Goal: Communication & Community: Ask a question

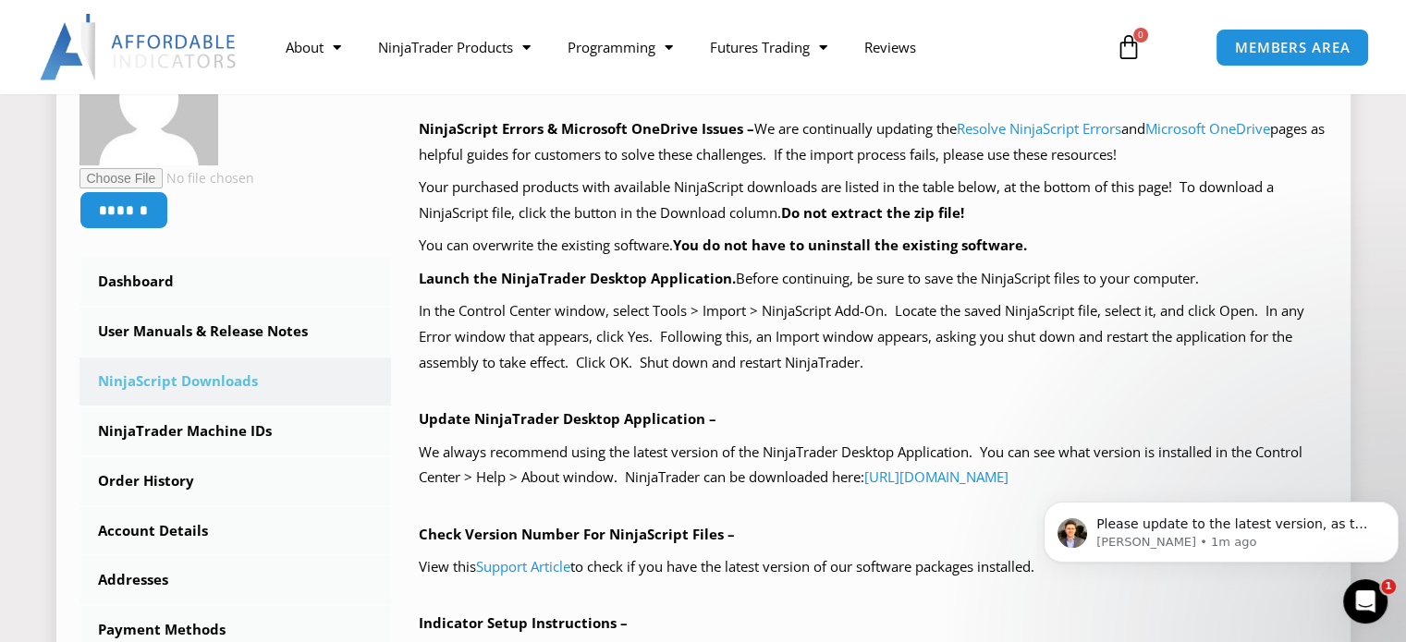
scroll to position [370, 0]
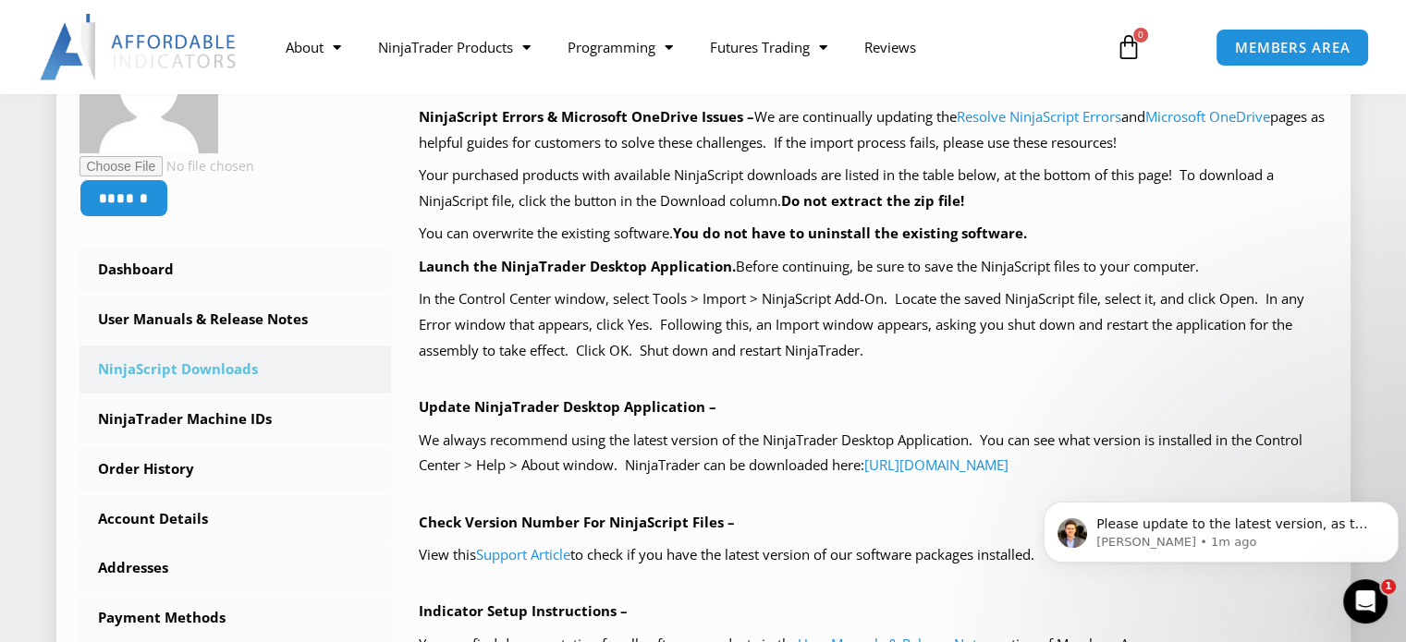
click at [148, 372] on link "NinjaScript Downloads" at bounding box center [235, 370] width 312 height 48
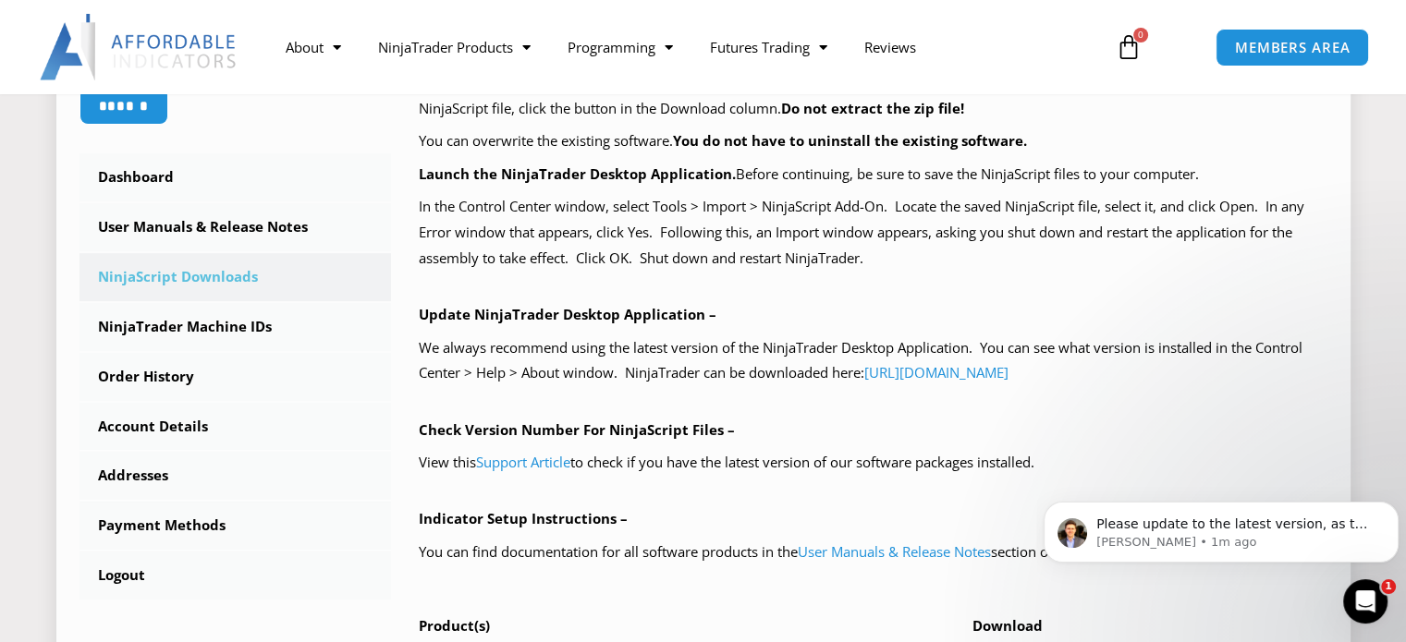
scroll to position [554, 0]
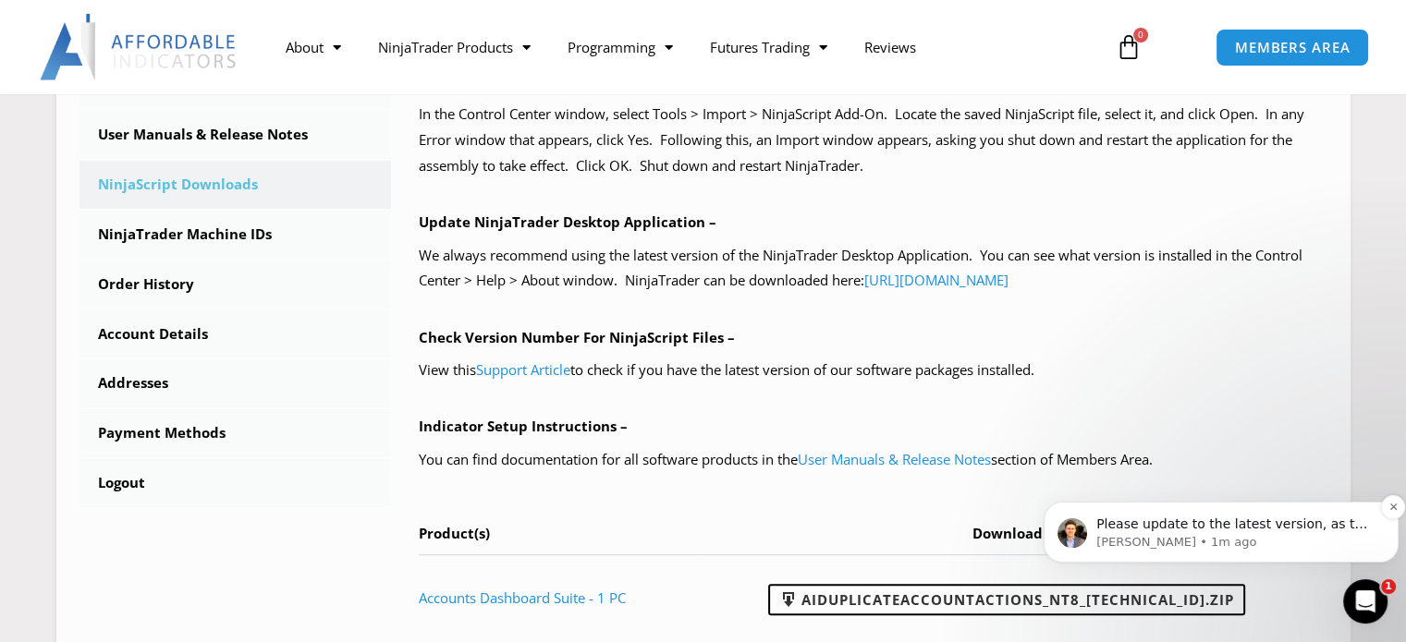
click at [1222, 534] on p "[PERSON_NAME] • 1m ago" at bounding box center [1235, 542] width 279 height 17
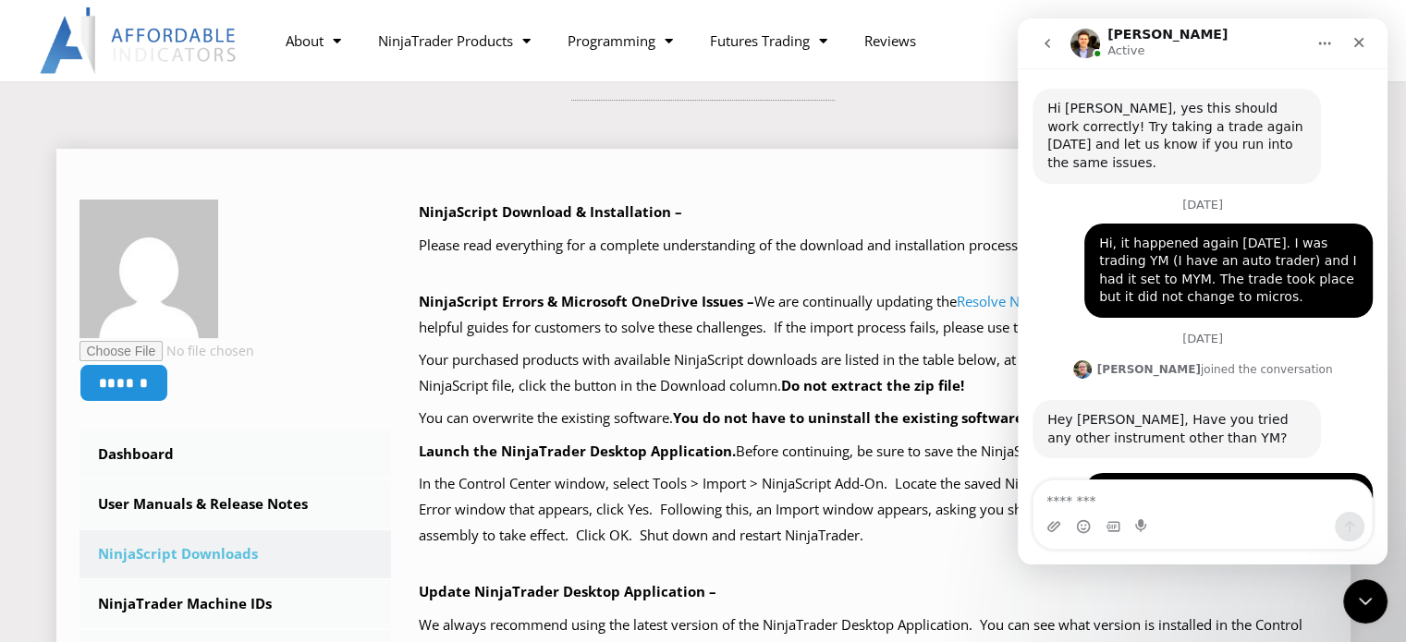
scroll to position [92, 0]
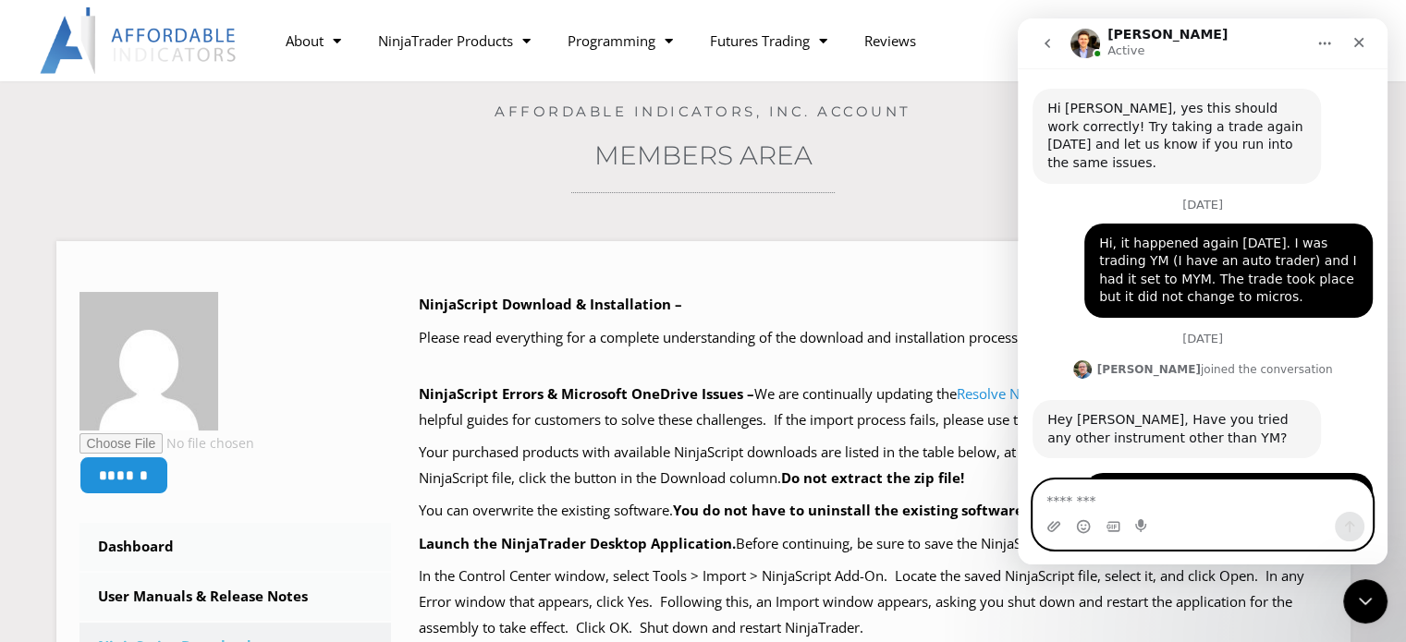
click at [1132, 494] on textarea "Message…" at bounding box center [1202, 496] width 338 height 31
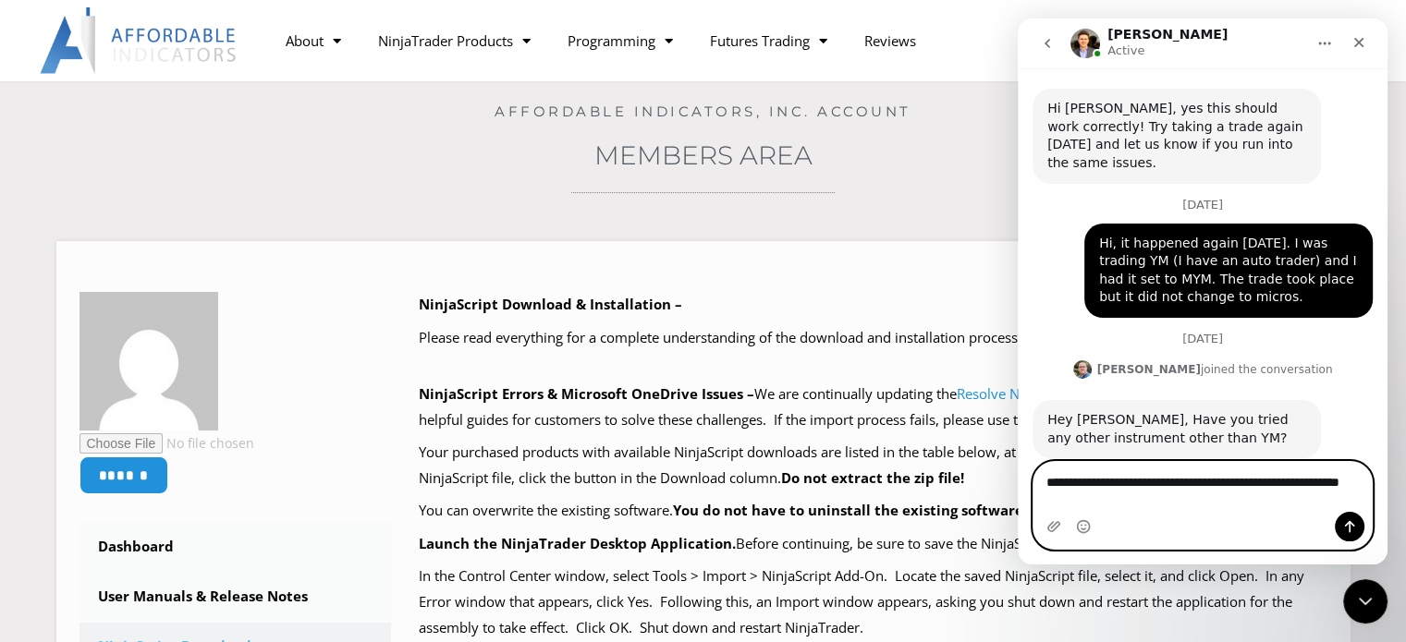
type textarea "**********"
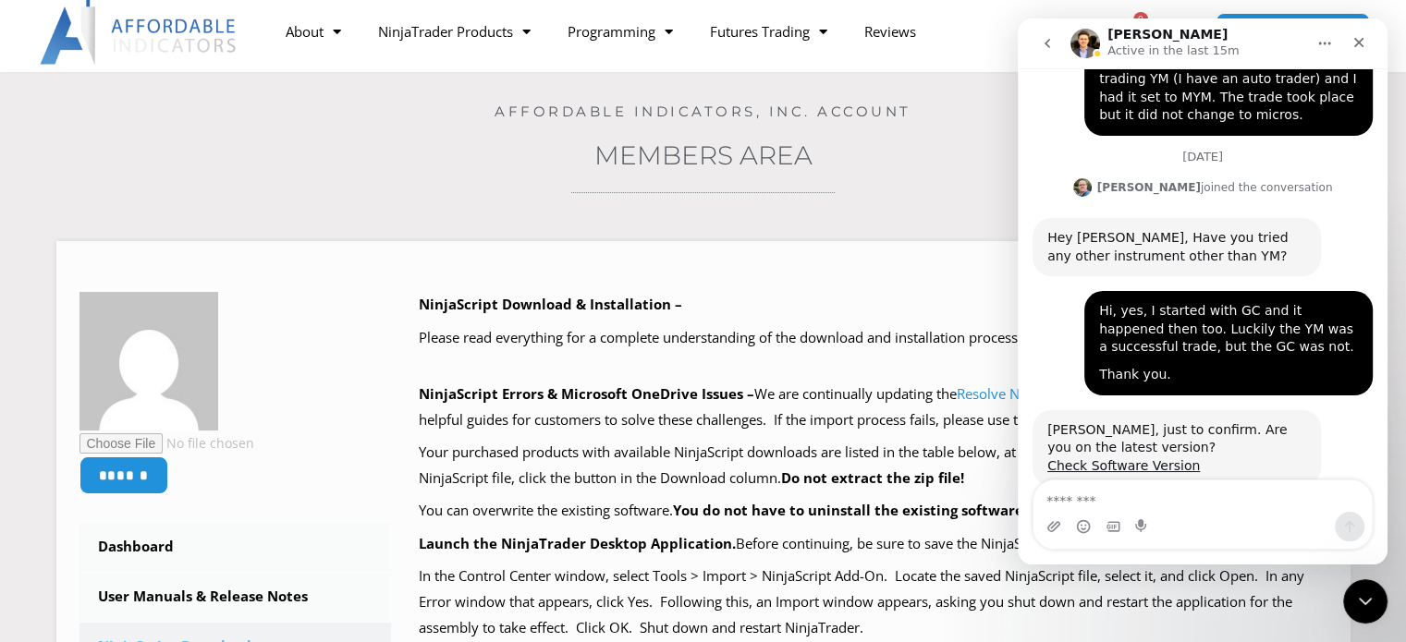
scroll to position [0, 0]
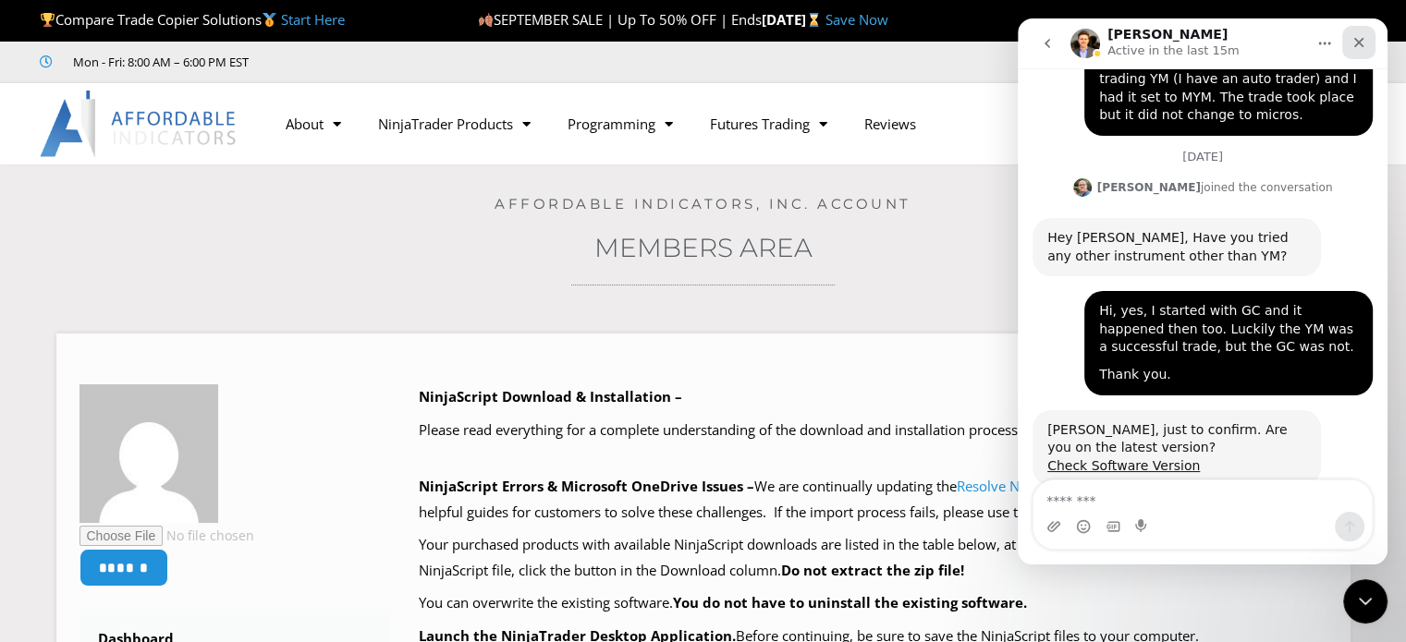
click at [1358, 43] on icon "Close" at bounding box center [1358, 42] width 15 height 15
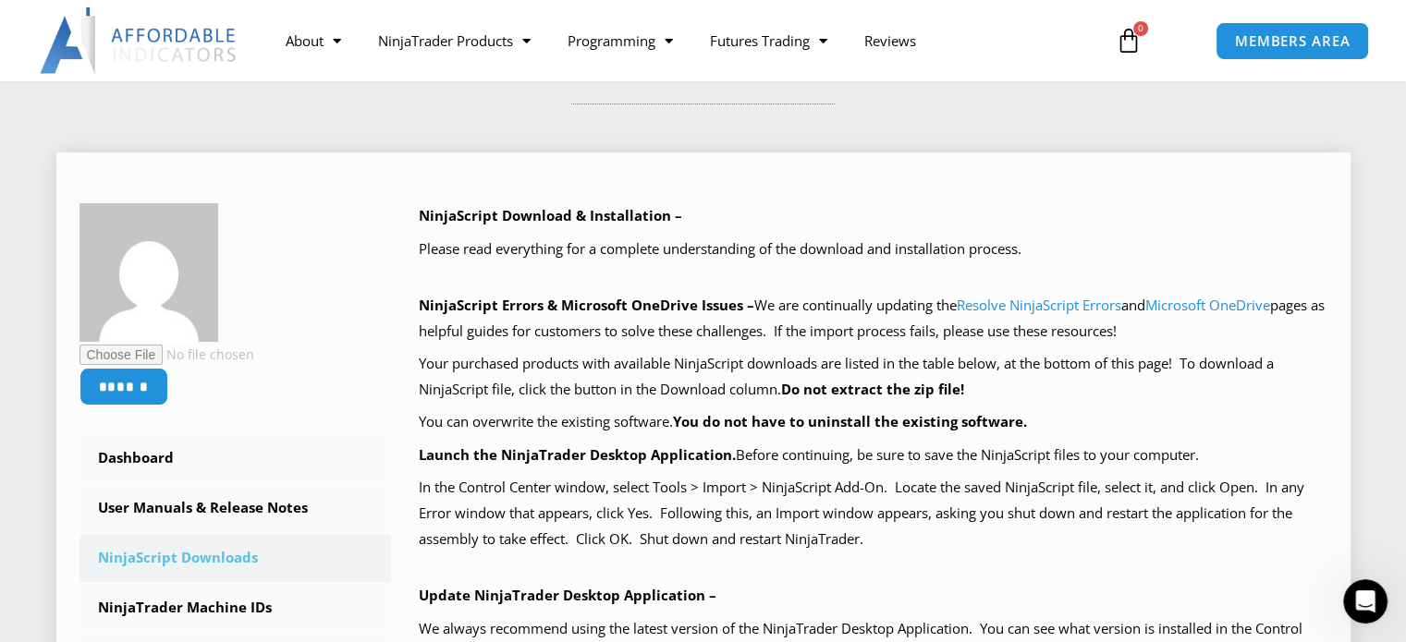
scroll to position [185, 0]
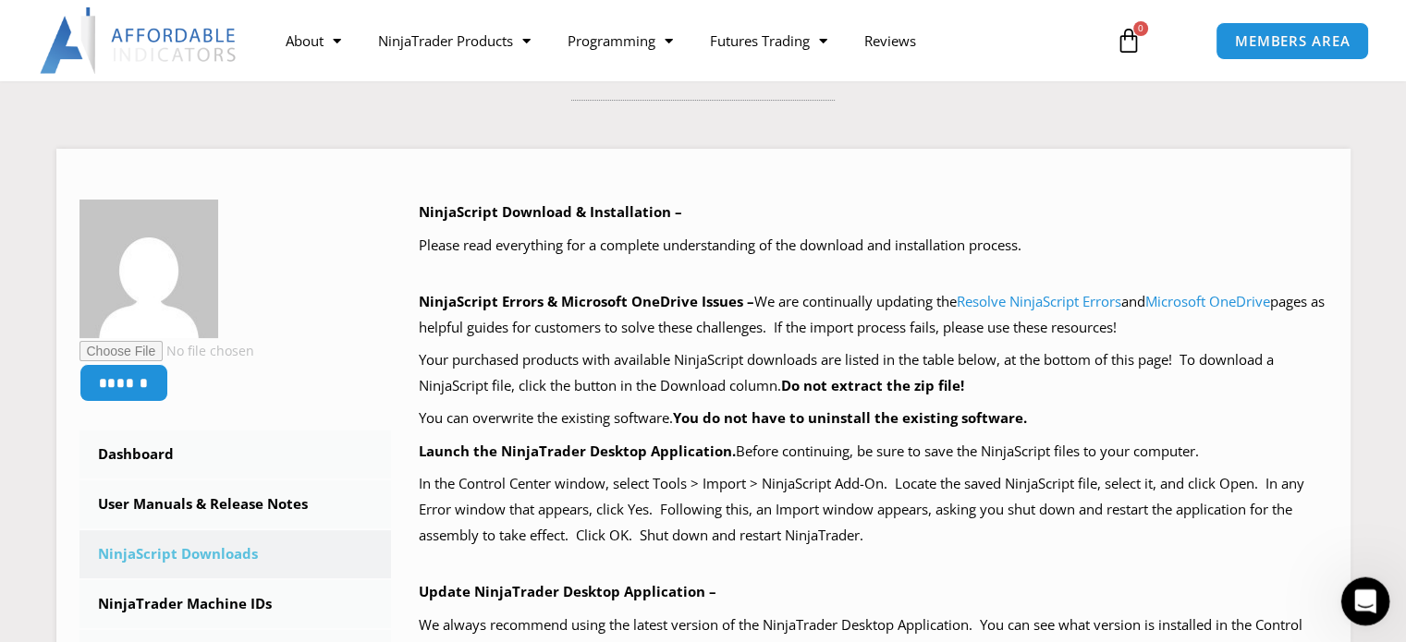
click at [1358, 589] on icon "Open Intercom Messenger" at bounding box center [1362, 599] width 30 height 30
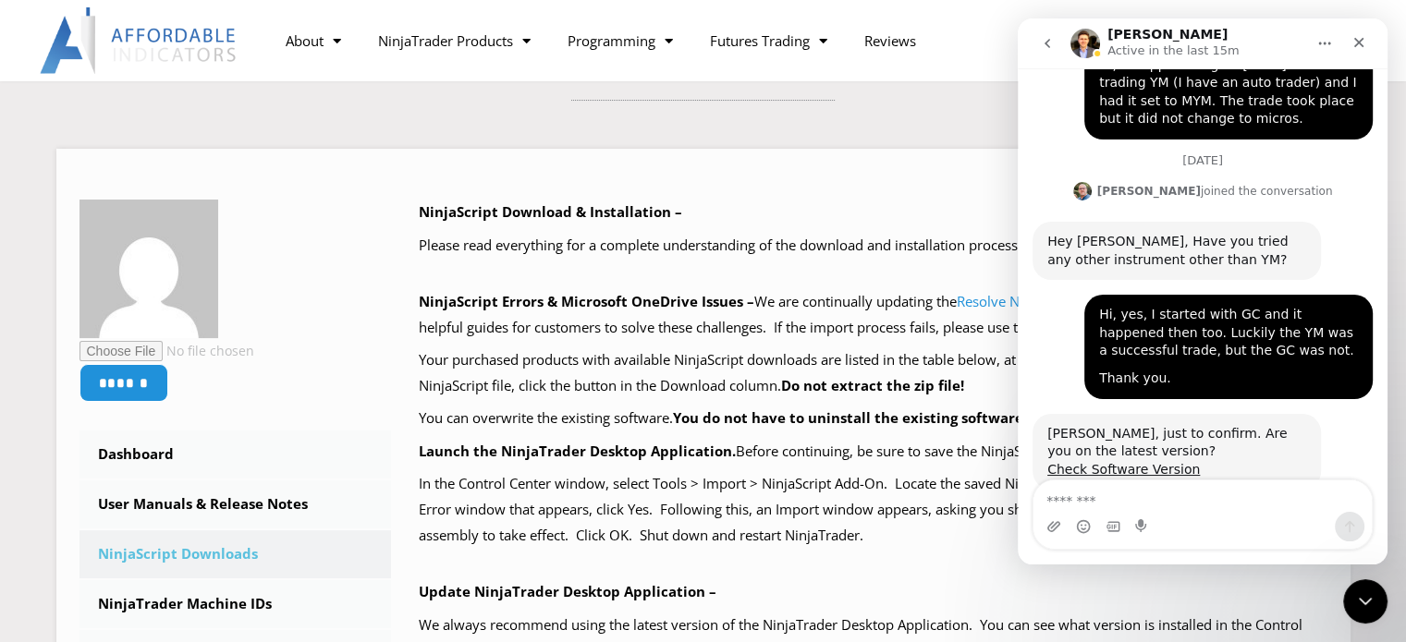
scroll to position [9597, 0]
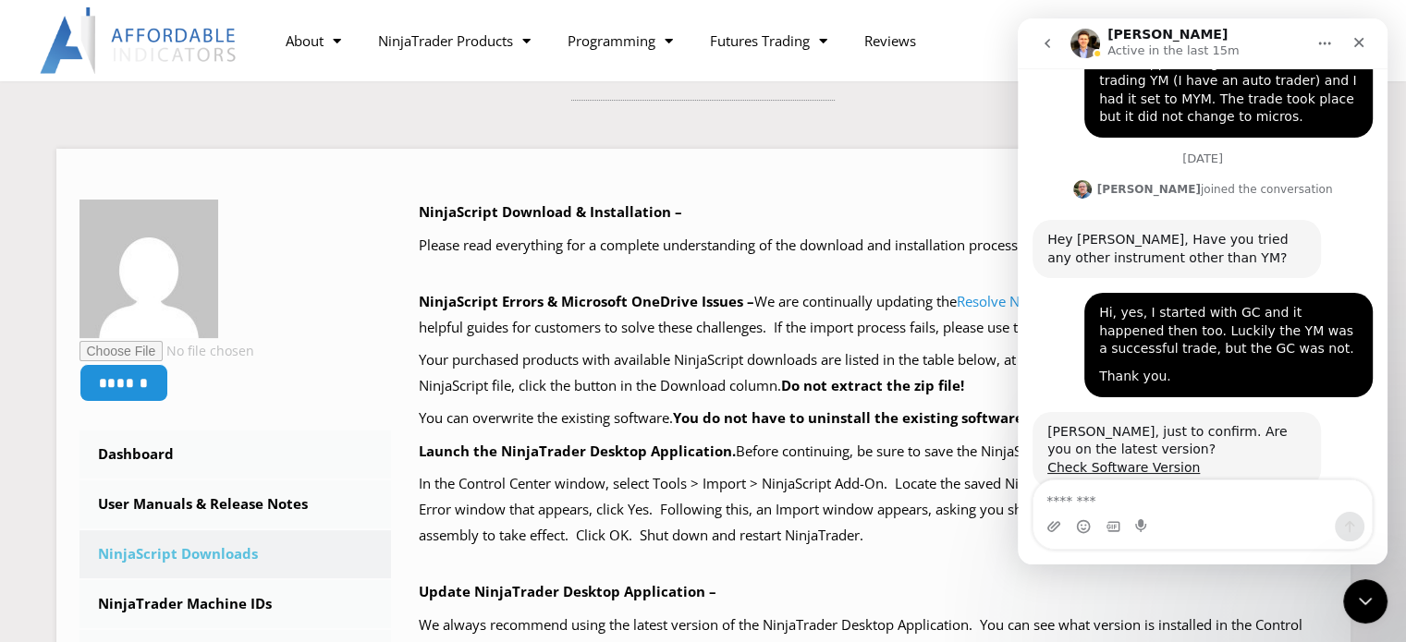
click at [1117, 505] on textarea "Message…" at bounding box center [1202, 496] width 338 height 31
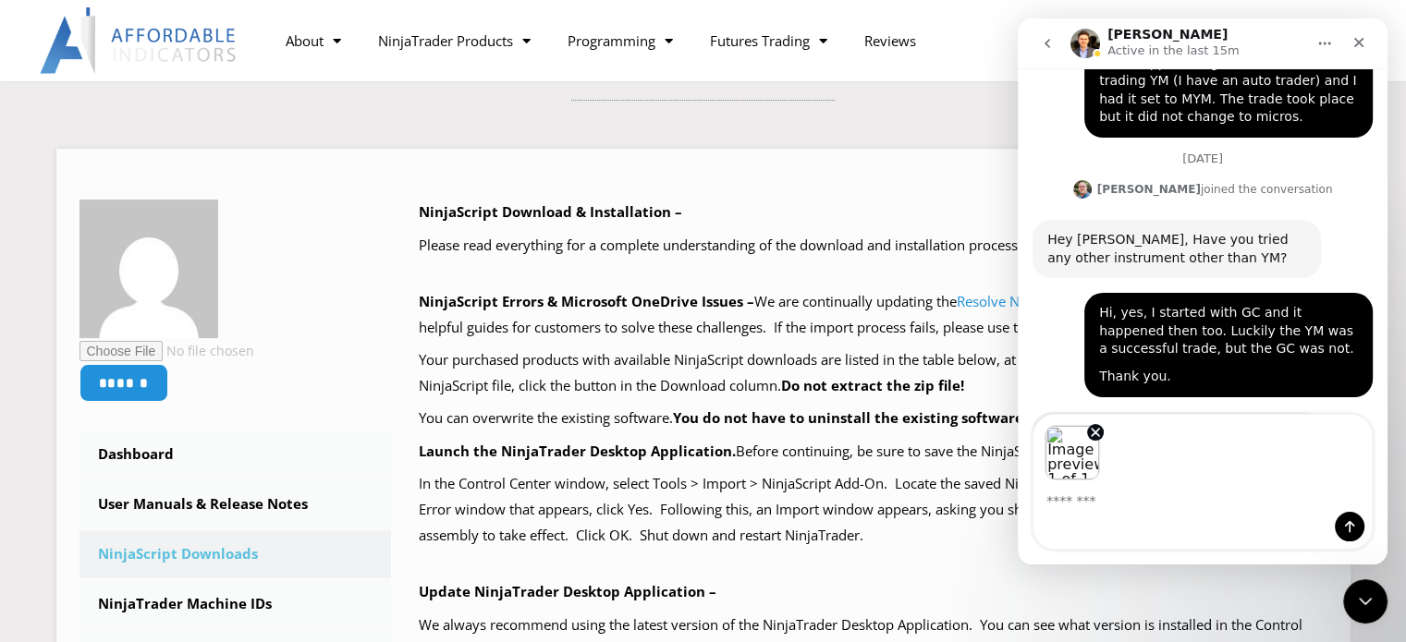
scroll to position [9663, 0]
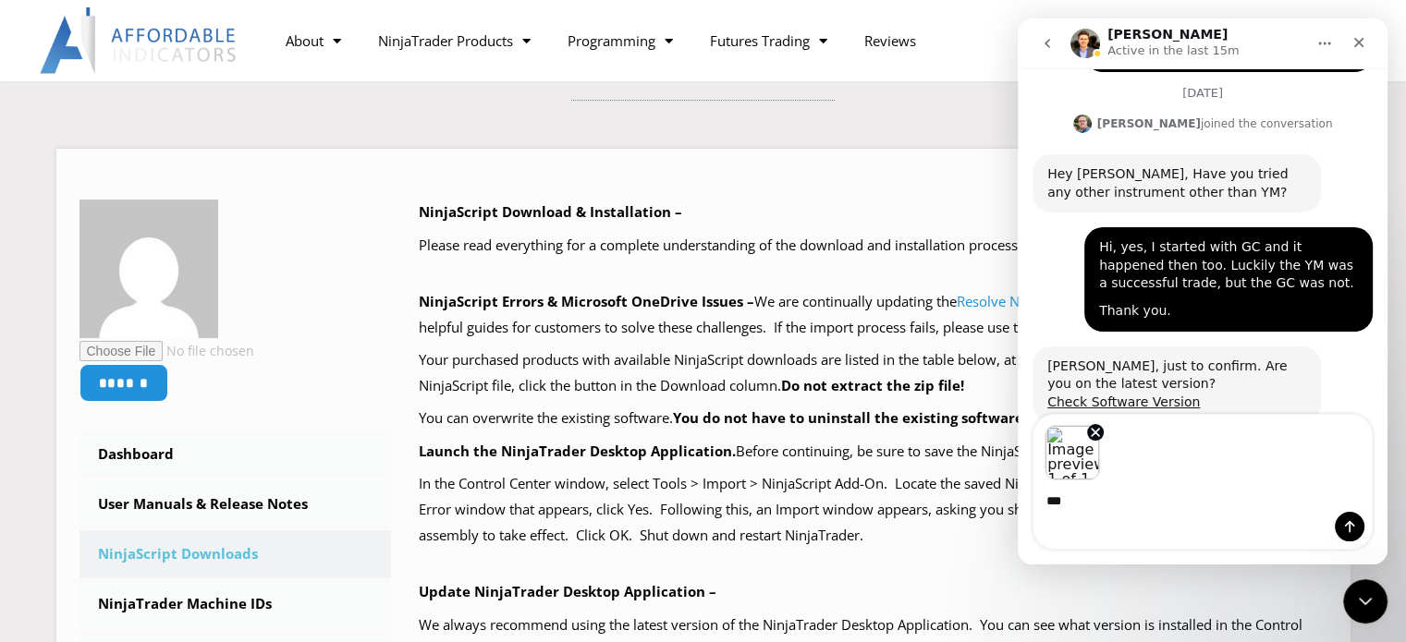
type textarea "****"
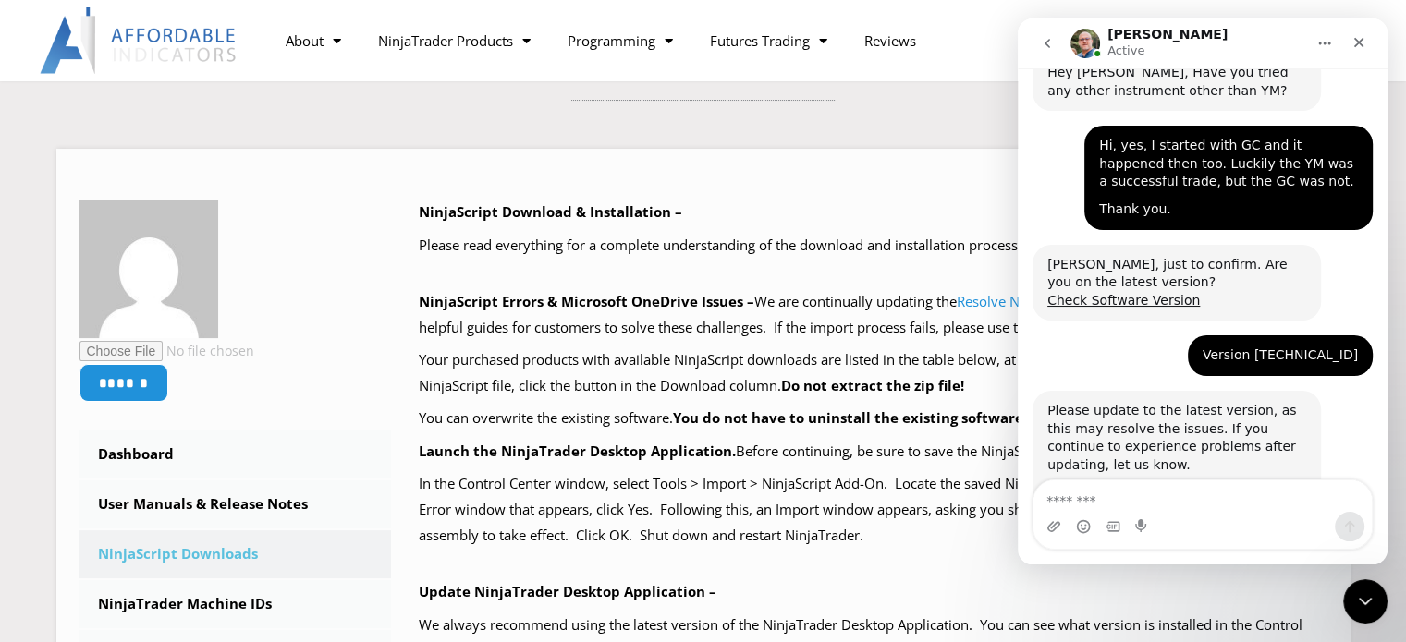
scroll to position [9765, 0]
click at [1361, 36] on icon "Close" at bounding box center [1358, 42] width 15 height 15
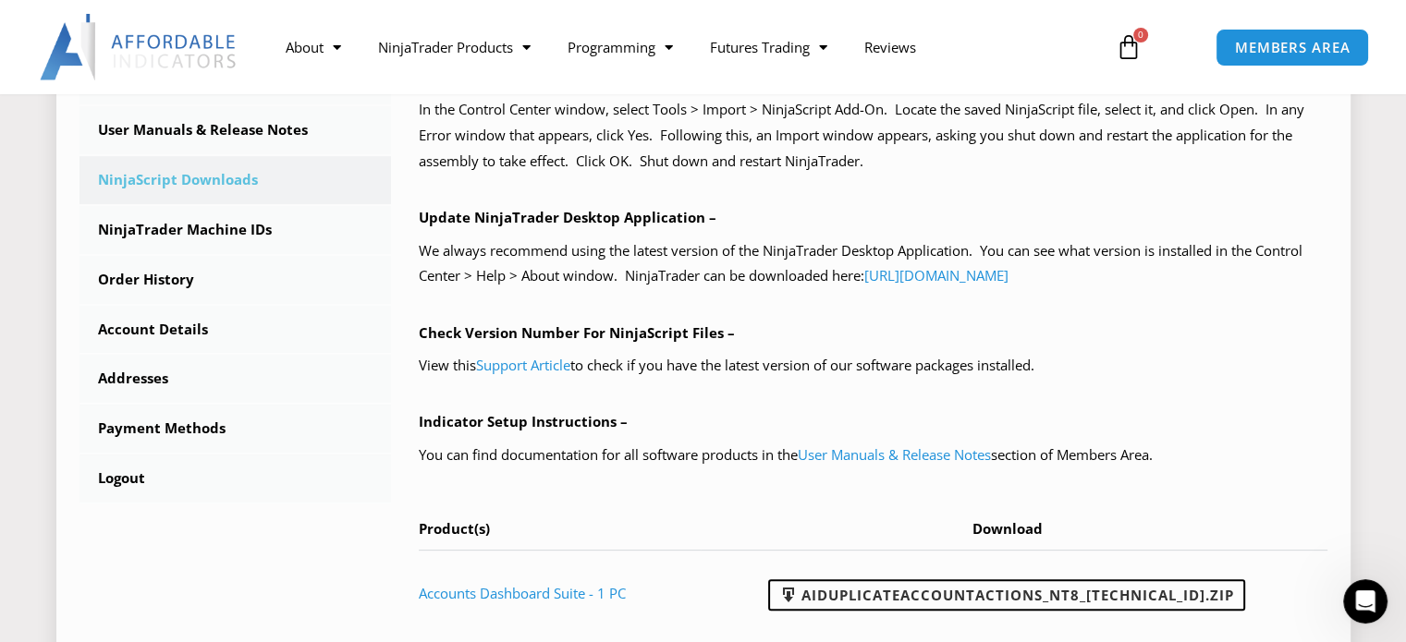
scroll to position [739, 0]
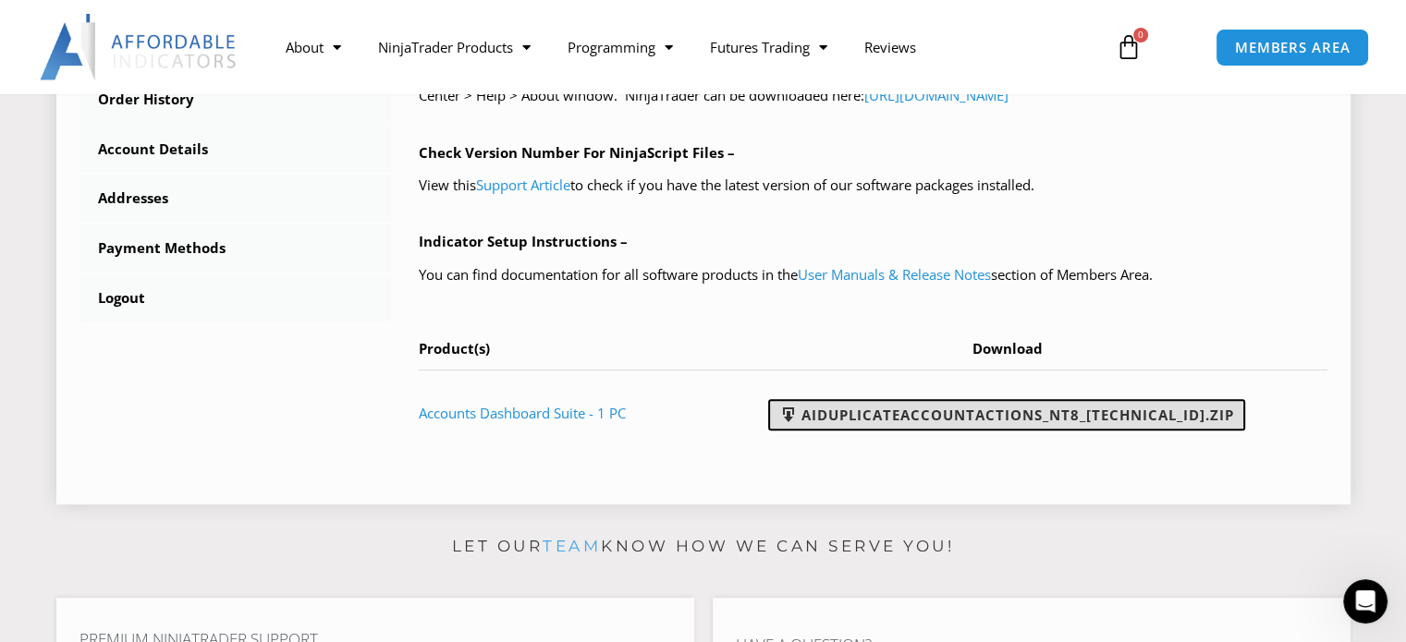
click at [1054, 411] on link "AIDuplicateAccountActions_NT8_[TECHNICAL_ID].zip" at bounding box center [1006, 414] width 477 height 31
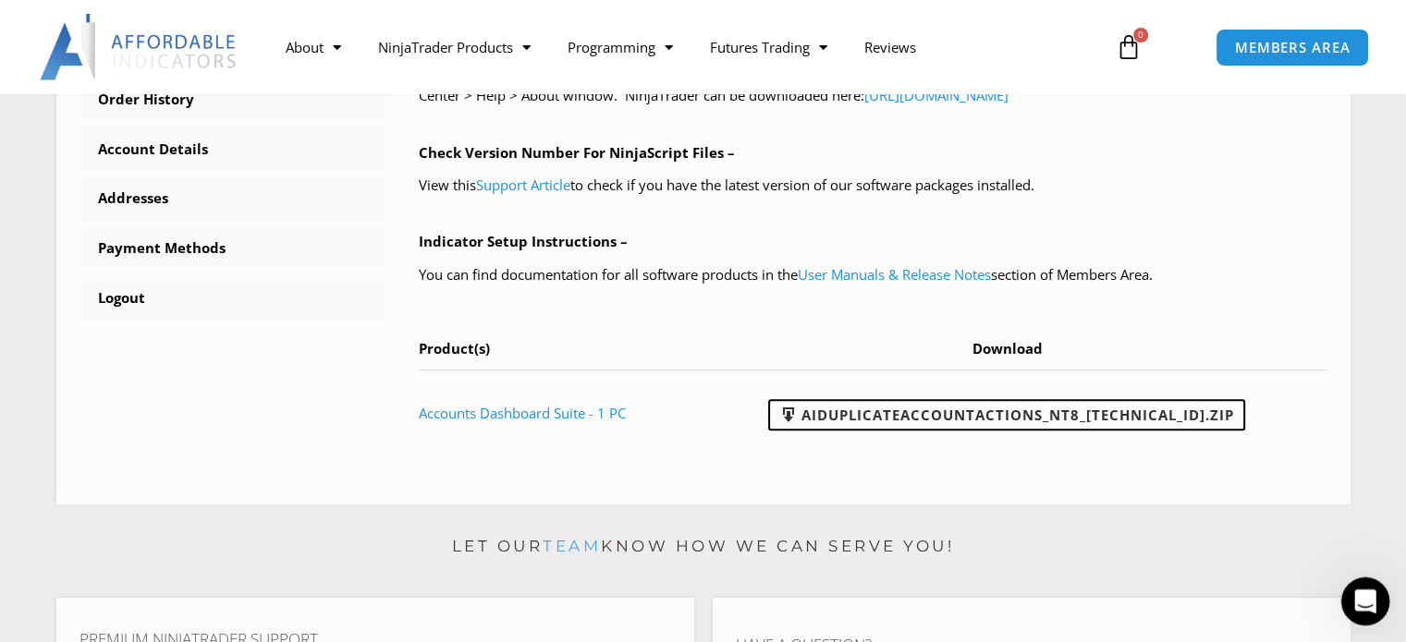
click at [1359, 594] on icon "Open Intercom Messenger" at bounding box center [1362, 599] width 30 height 30
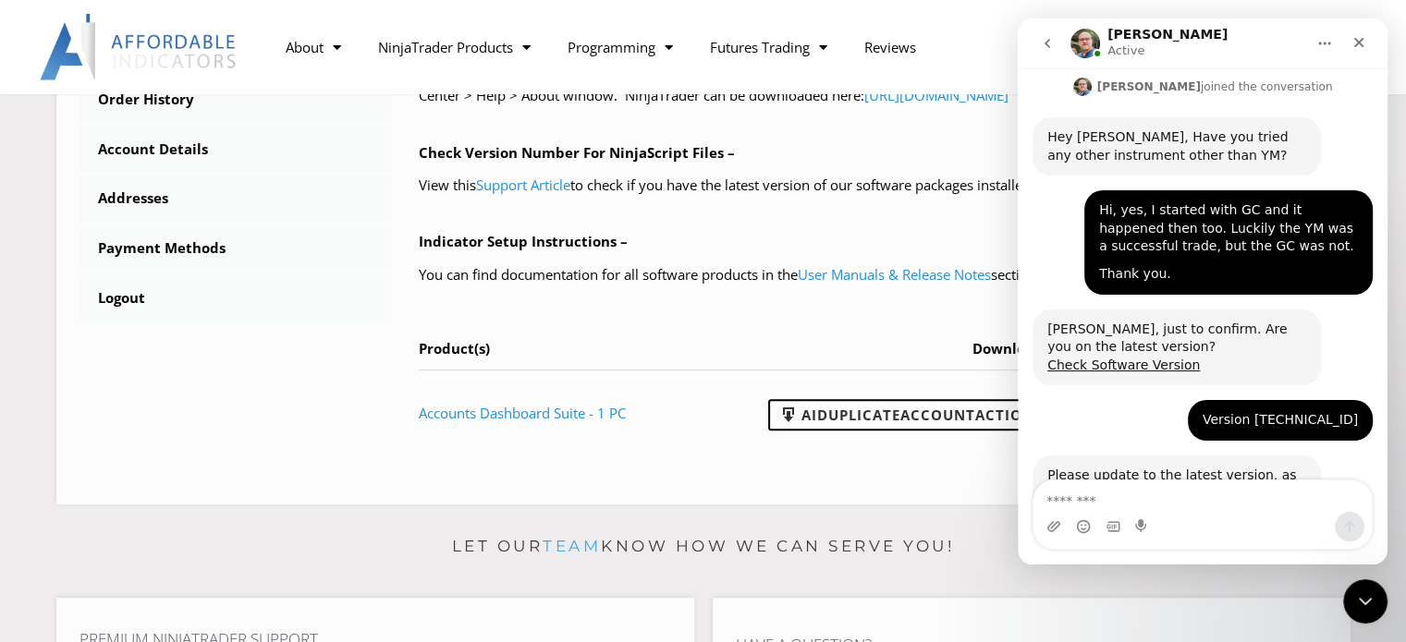
scroll to position [9765, 0]
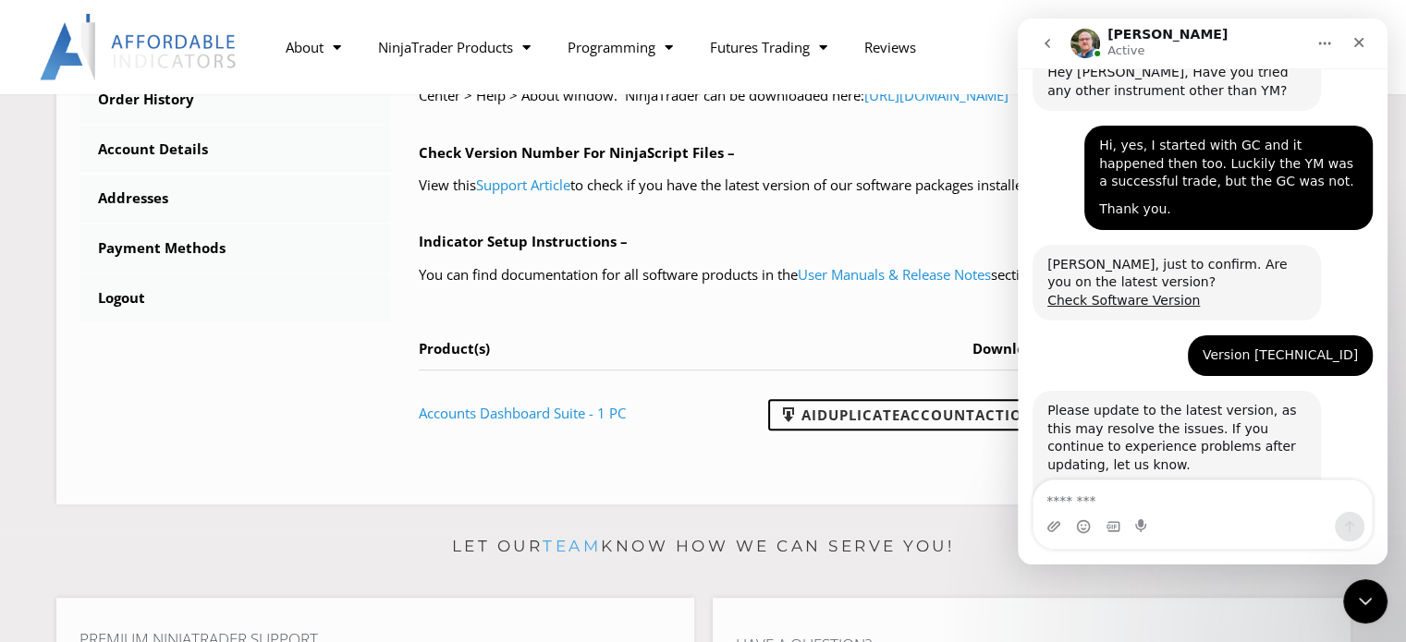
click at [1165, 520] on div "Intercom messenger" at bounding box center [1202, 527] width 338 height 30
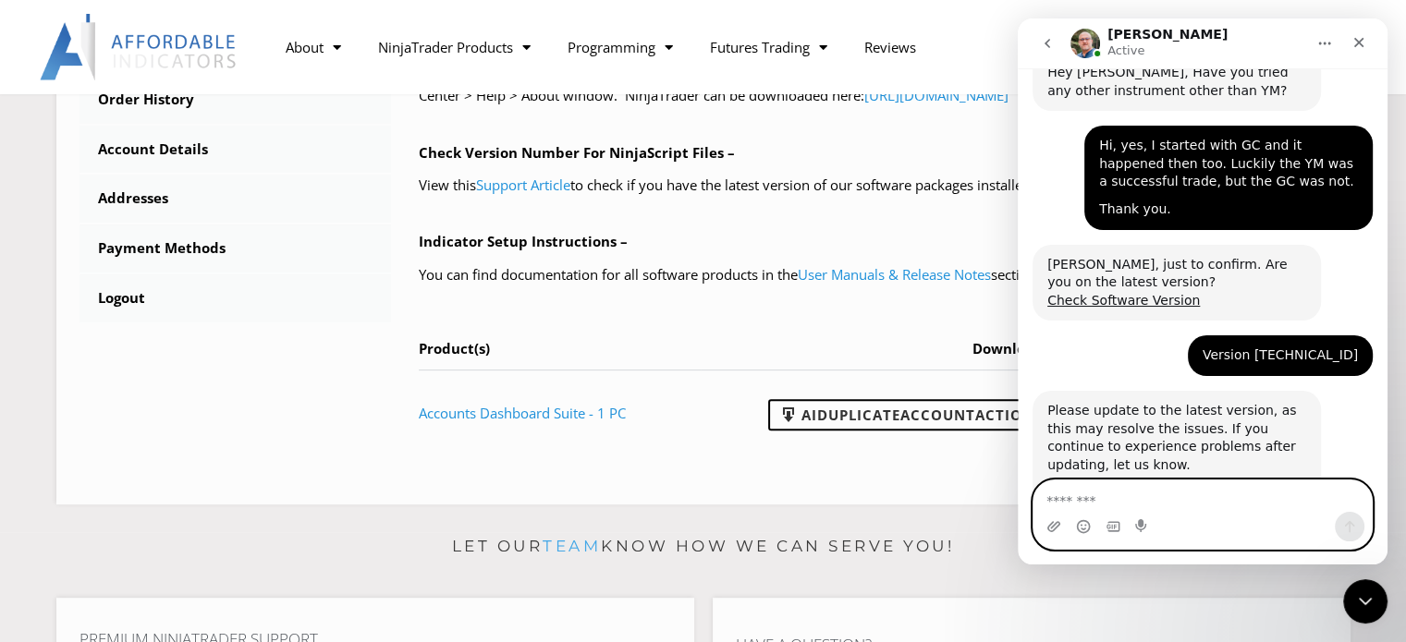
click at [1067, 494] on textarea "Message…" at bounding box center [1202, 496] width 338 height 31
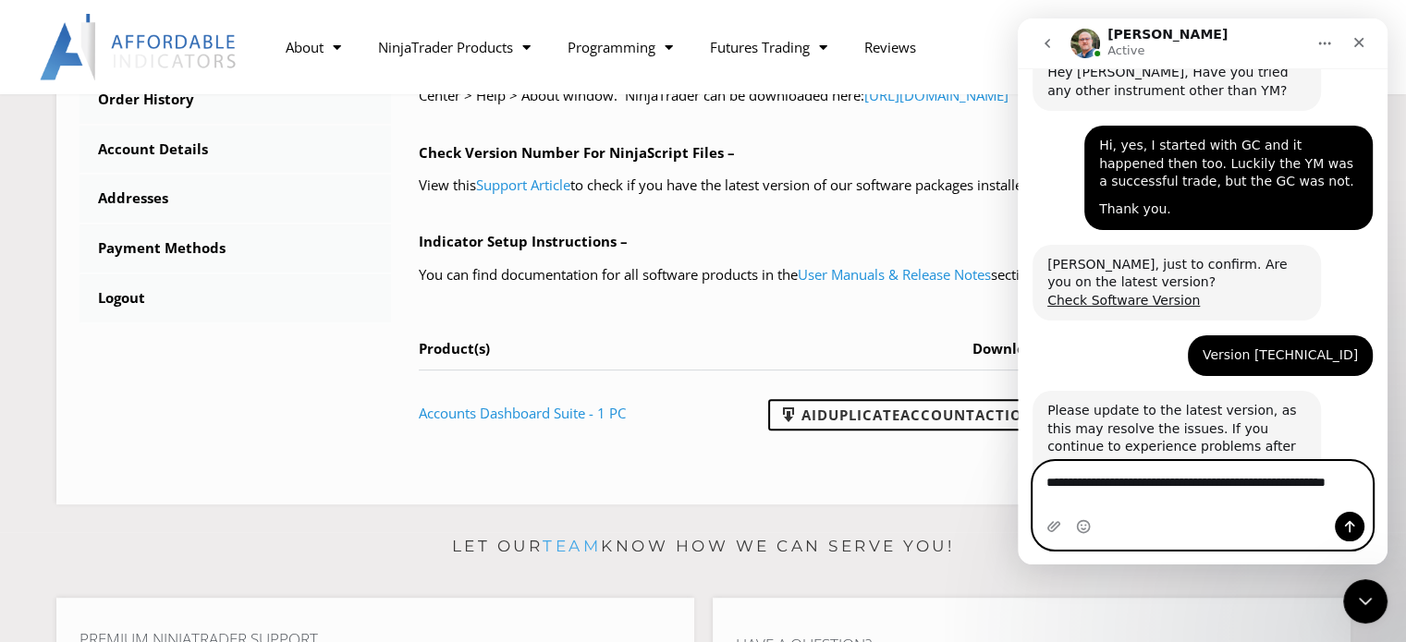
scroll to position [9783, 0]
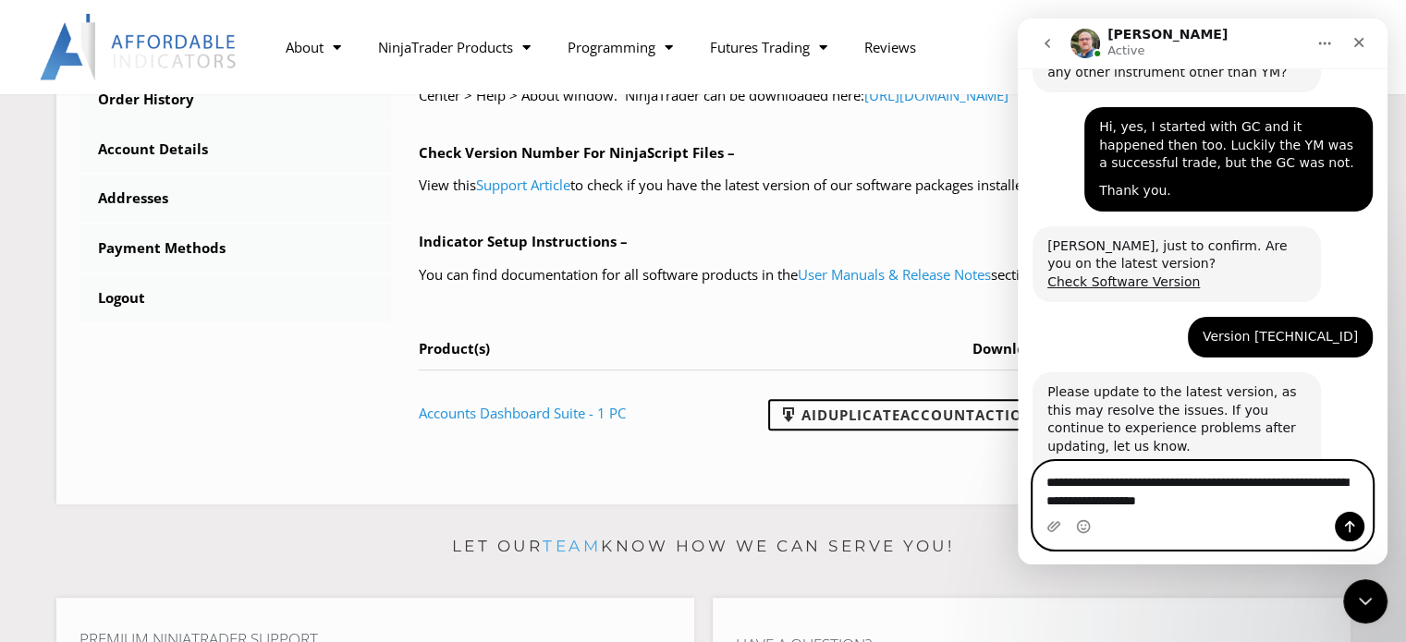
type textarea "**********"
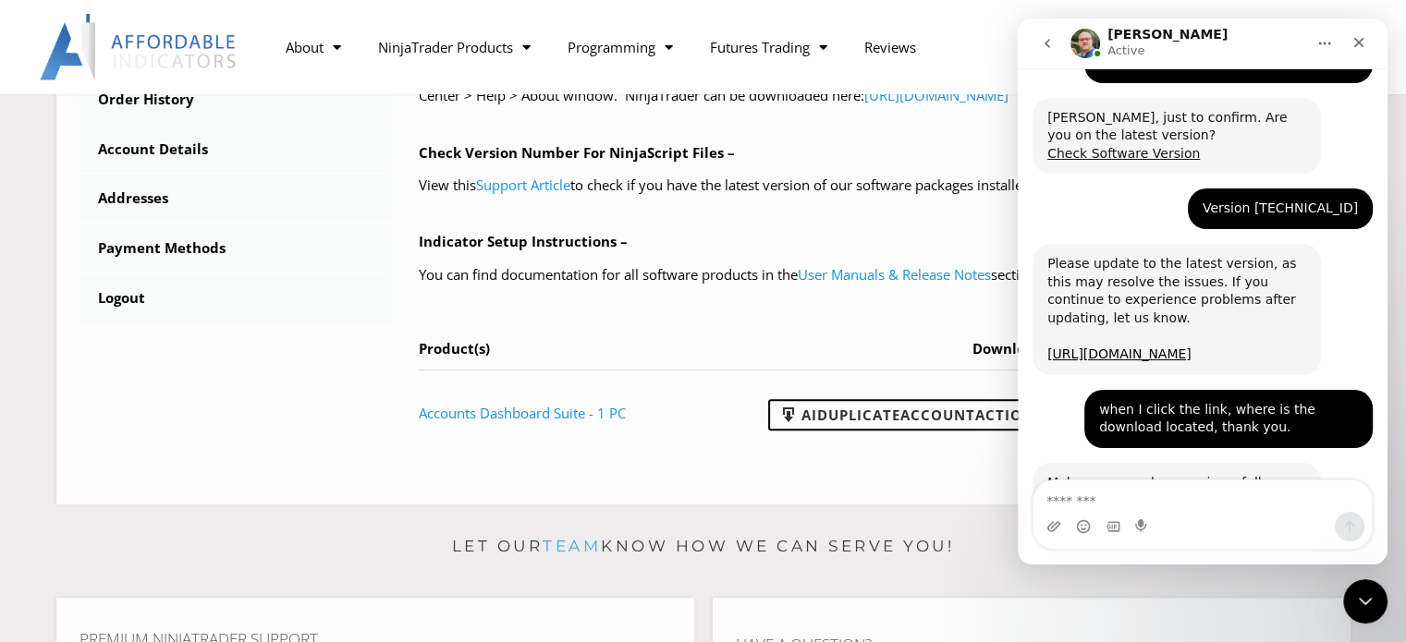
scroll to position [9911, 0]
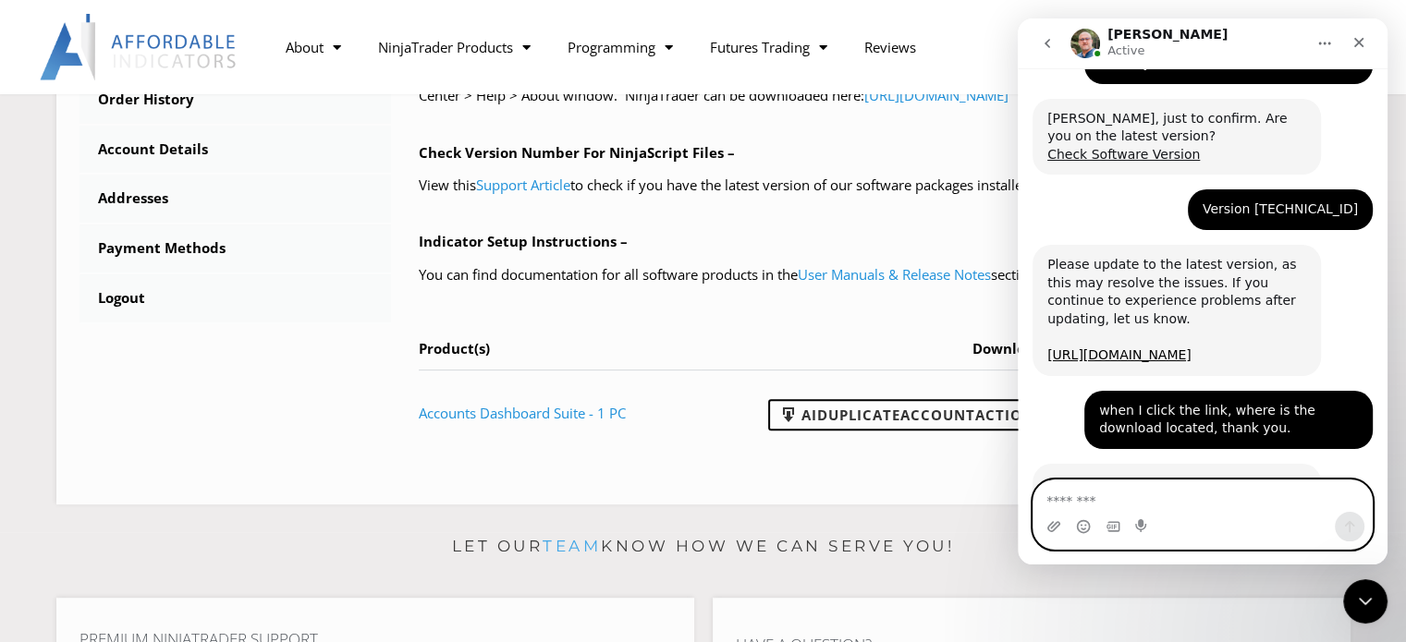
click at [1114, 495] on textarea "Message…" at bounding box center [1202, 496] width 338 height 31
type textarea "**********"
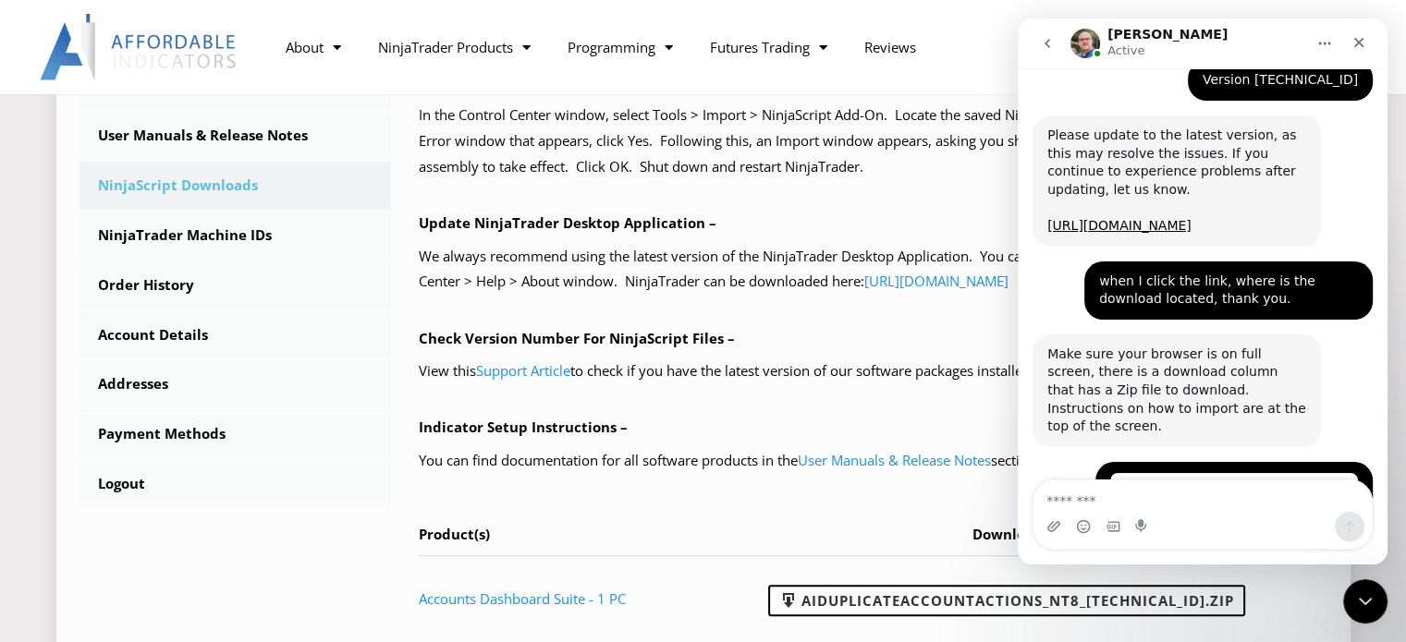
scroll to position [554, 0]
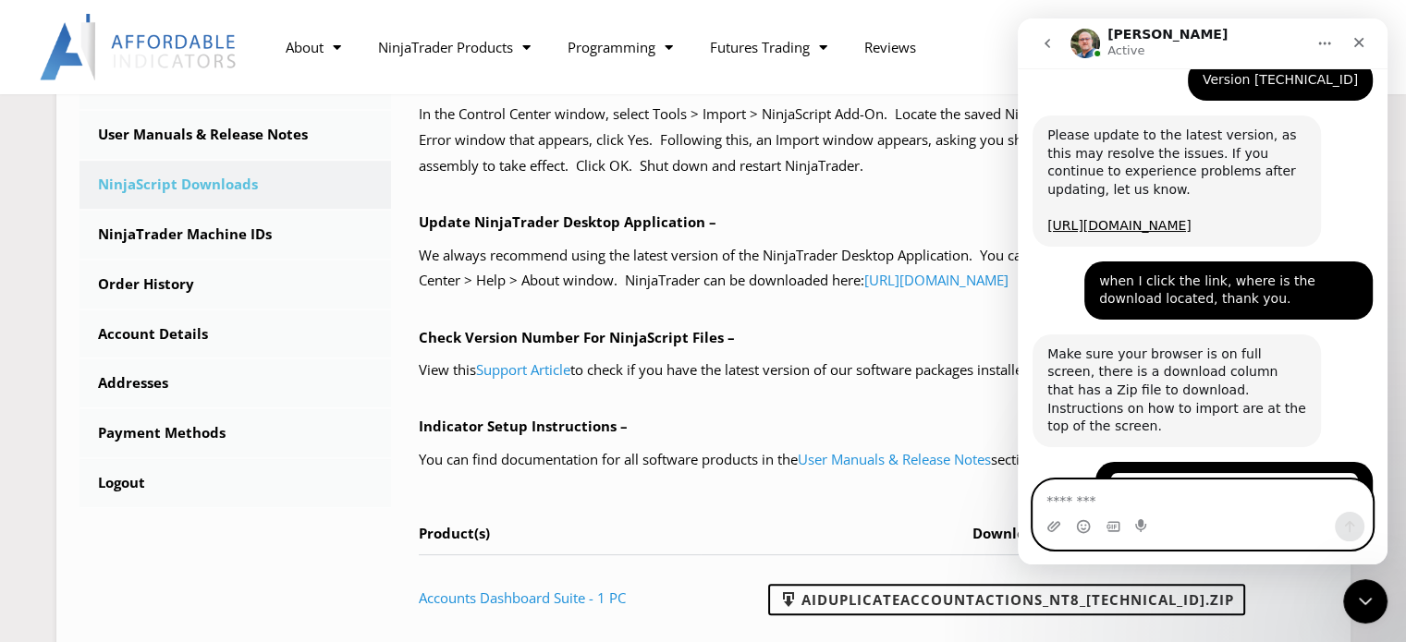
click at [1093, 495] on textarea "Message…" at bounding box center [1202, 496] width 338 height 31
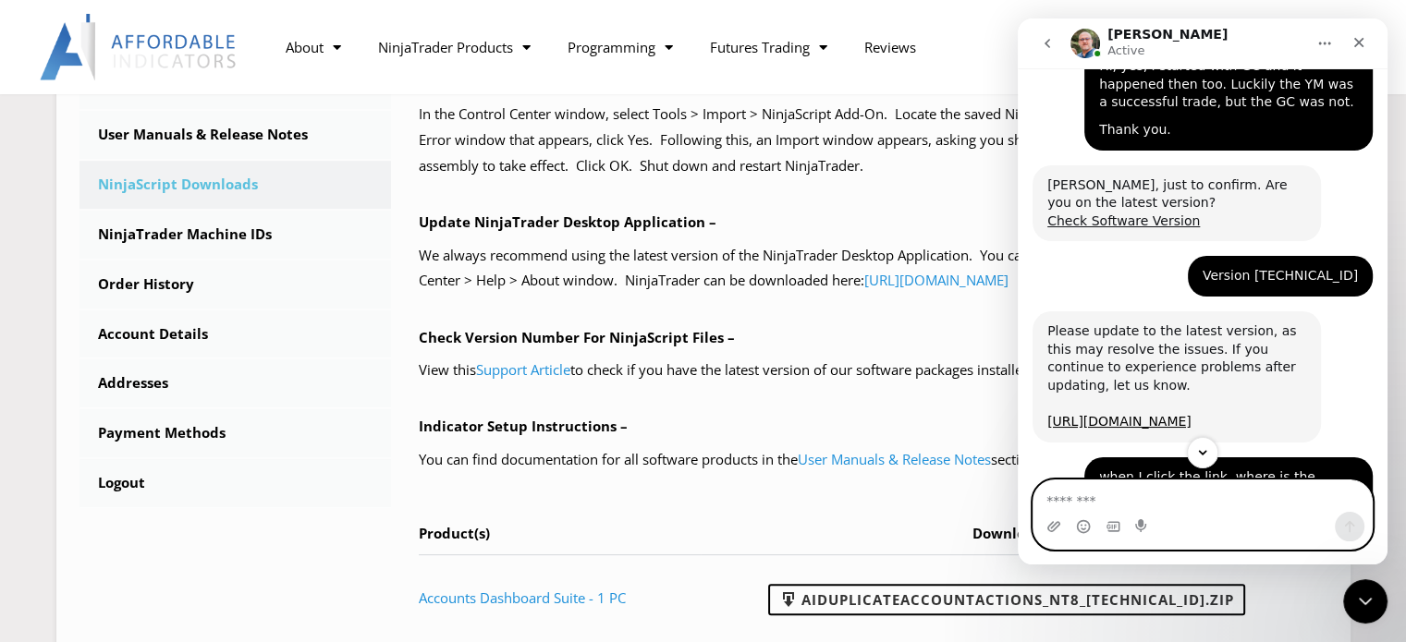
scroll to position [10039, 0]
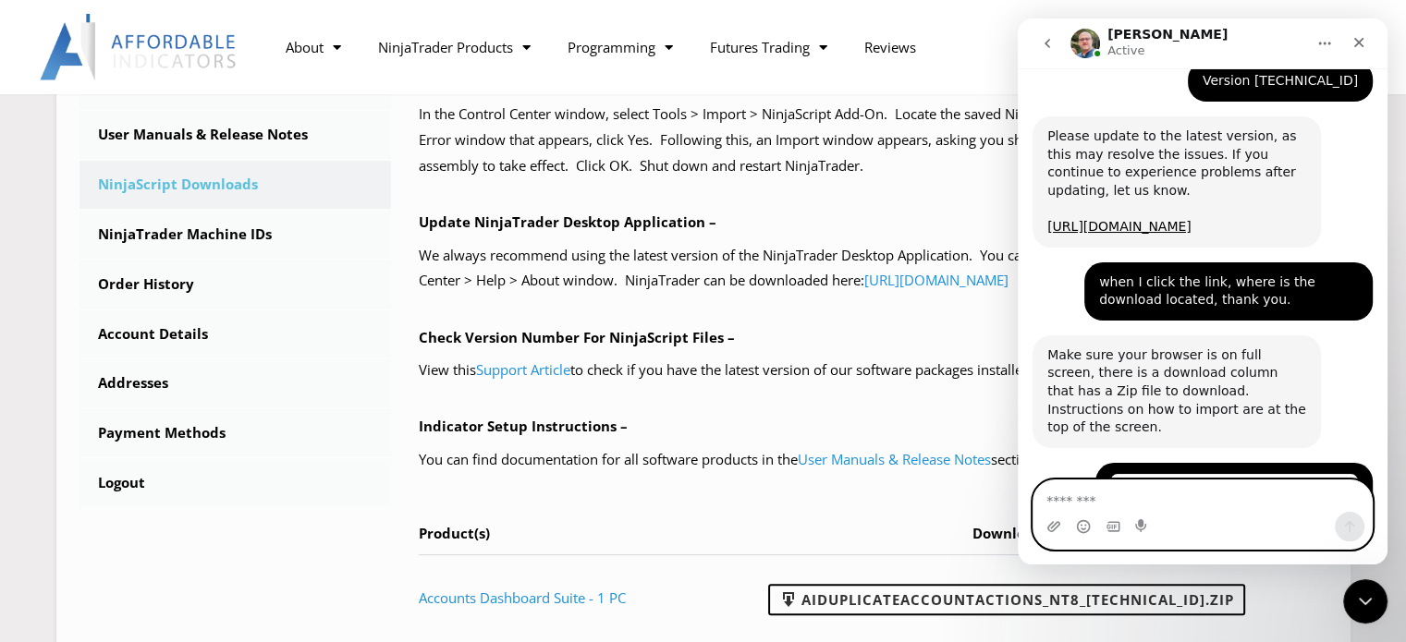
click at [1100, 500] on textarea "Message…" at bounding box center [1202, 496] width 338 height 31
type textarea "*********"
click at [1344, 531] on icon "Send a message…" at bounding box center [1349, 526] width 15 height 15
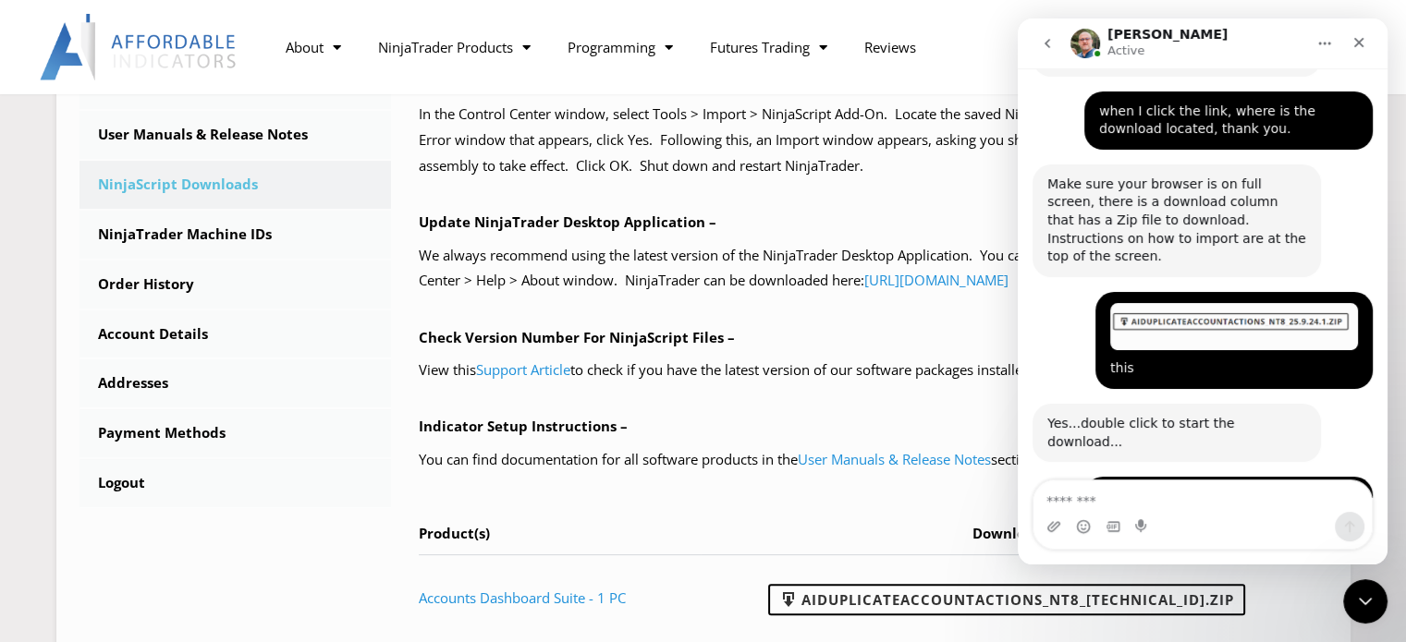
scroll to position [10210, 0]
click at [1076, 506] on textarea "Message…" at bounding box center [1202, 496] width 338 height 31
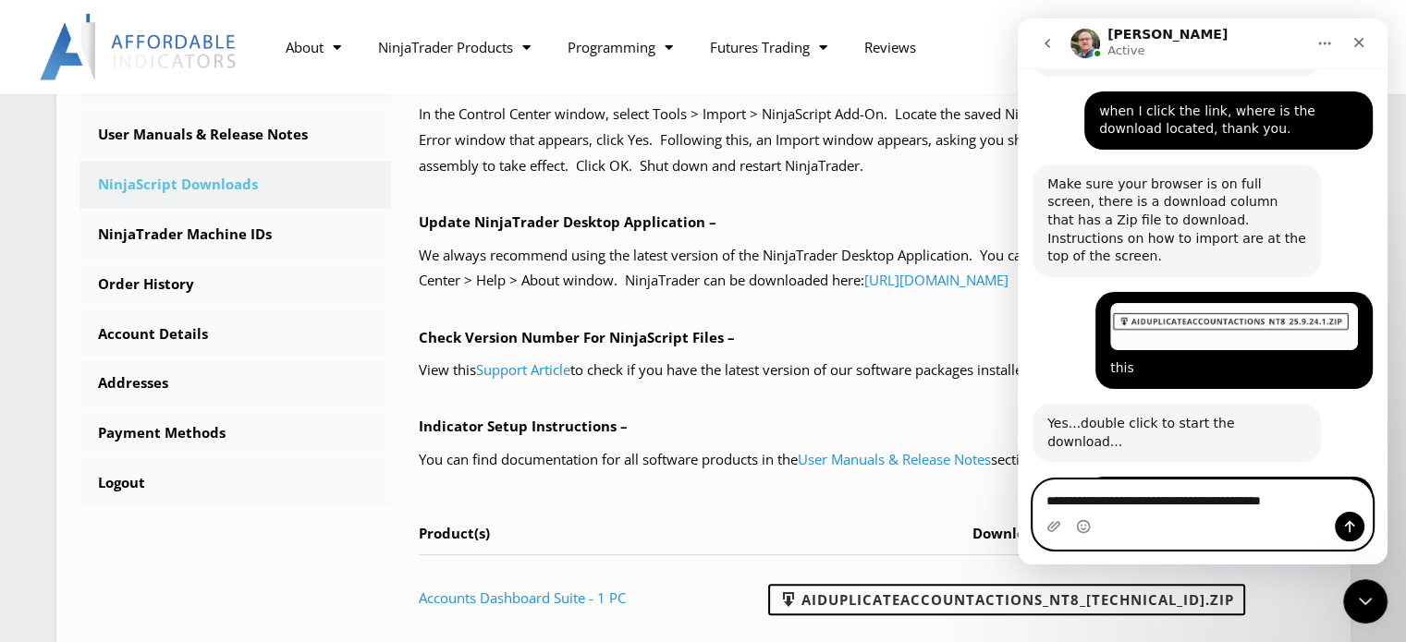
type textarea "**********"
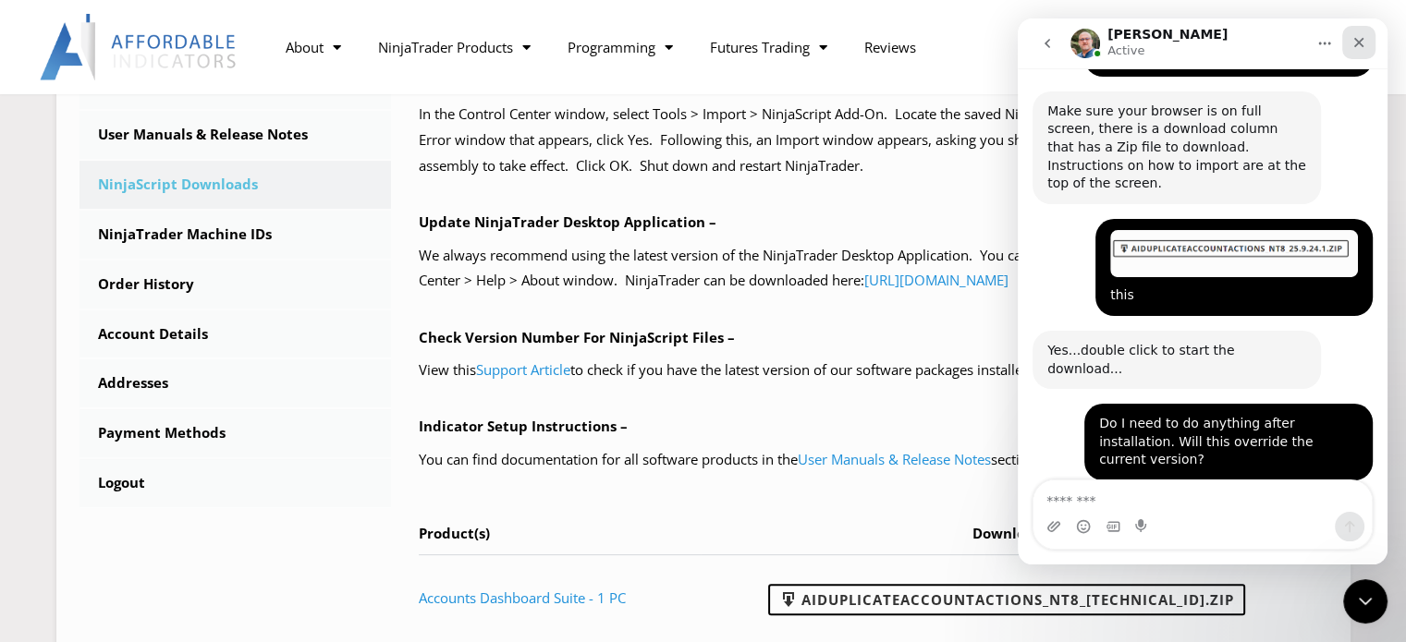
click at [1357, 40] on icon "Close" at bounding box center [1359, 43] width 10 height 10
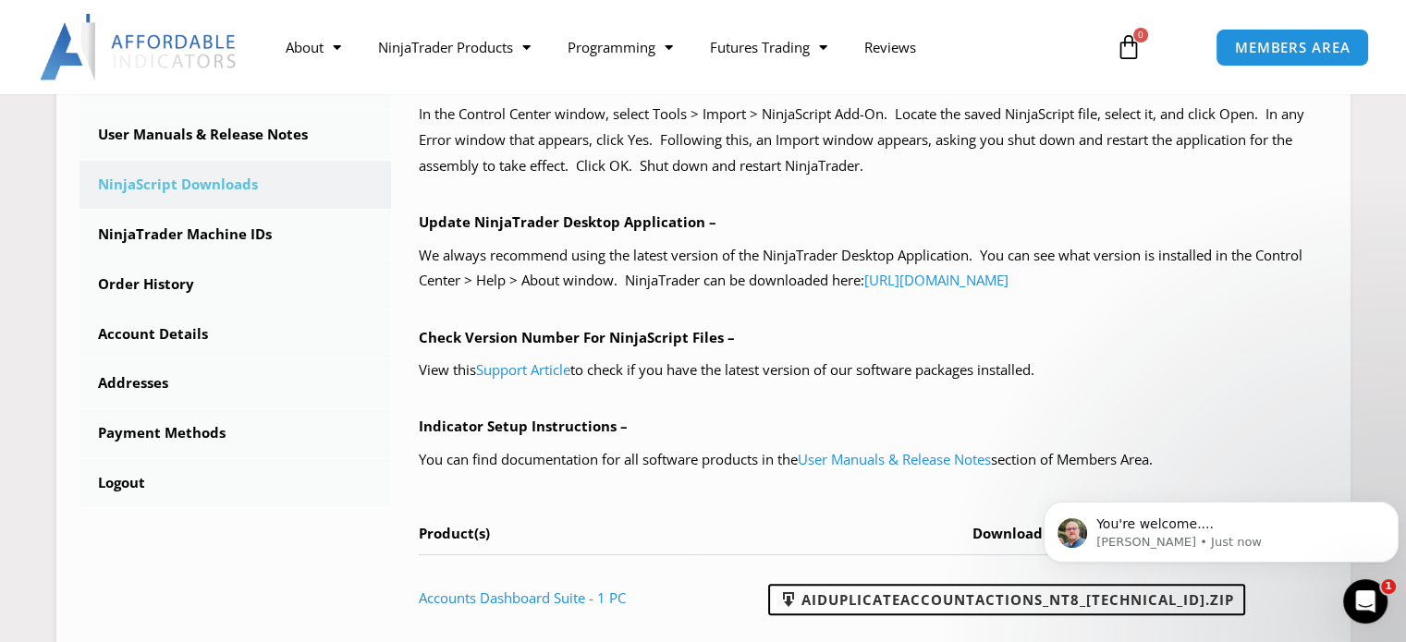
scroll to position [10338, 0]
